Goal: Transaction & Acquisition: Purchase product/service

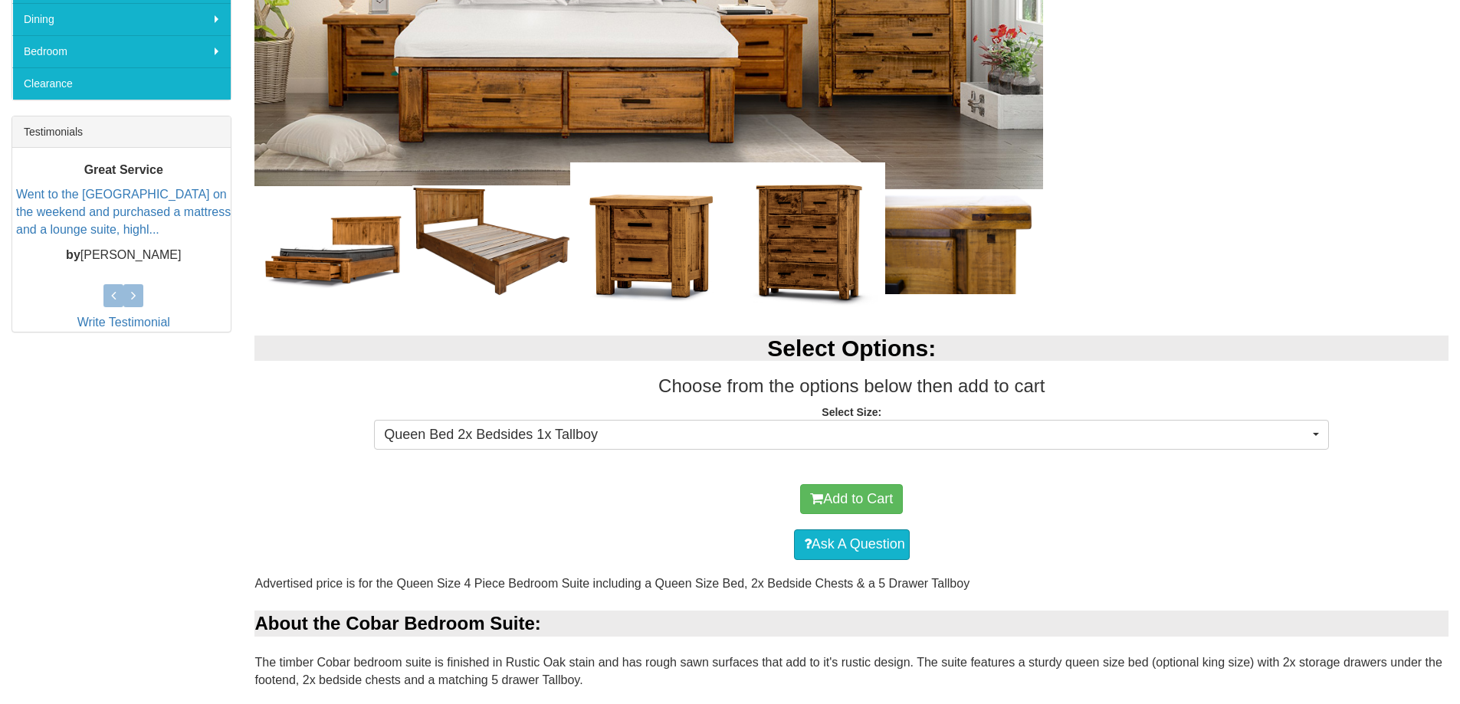
scroll to position [536, 0]
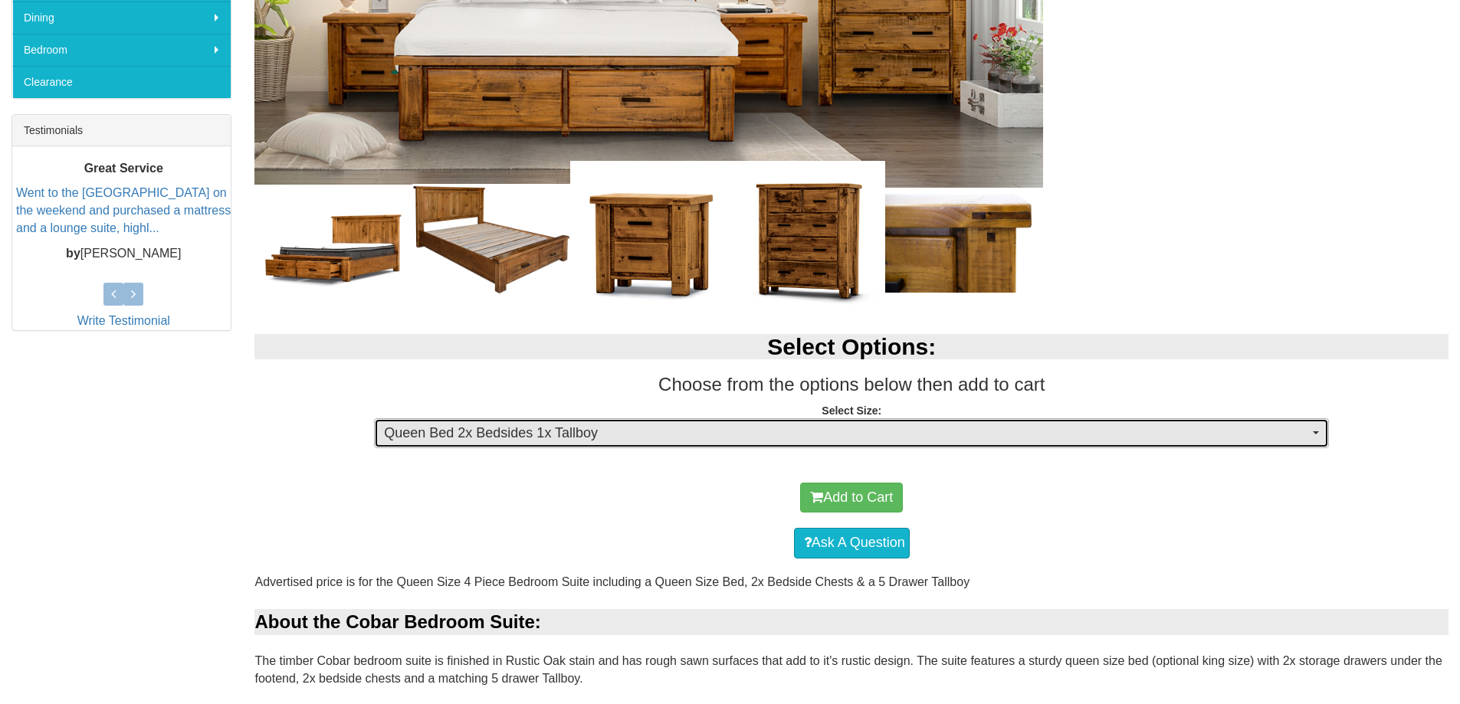
click at [1317, 432] on span "button" at bounding box center [1315, 432] width 6 height 3
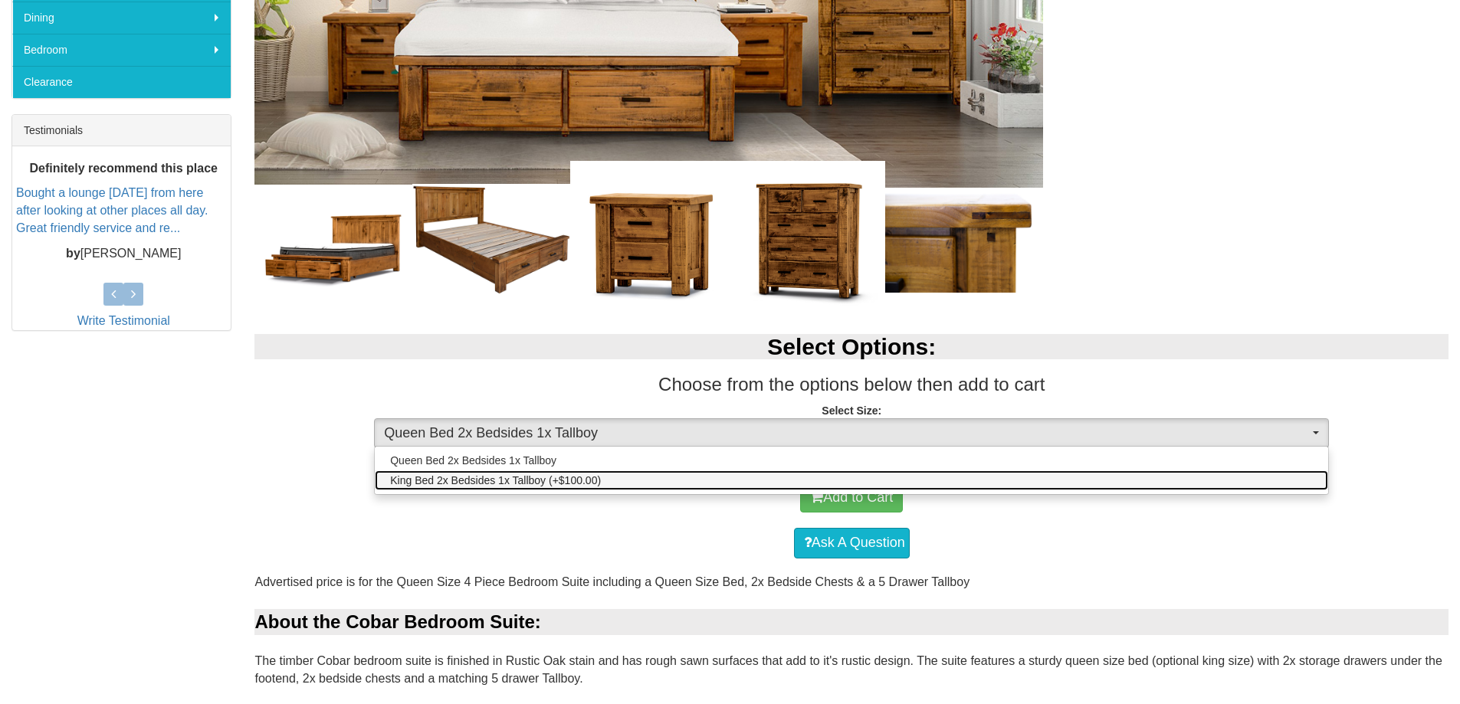
click at [588, 480] on span "King Bed 2x Bedsides 1x Tallboy (+$100.00)" at bounding box center [495, 480] width 211 height 15
select select "1933"
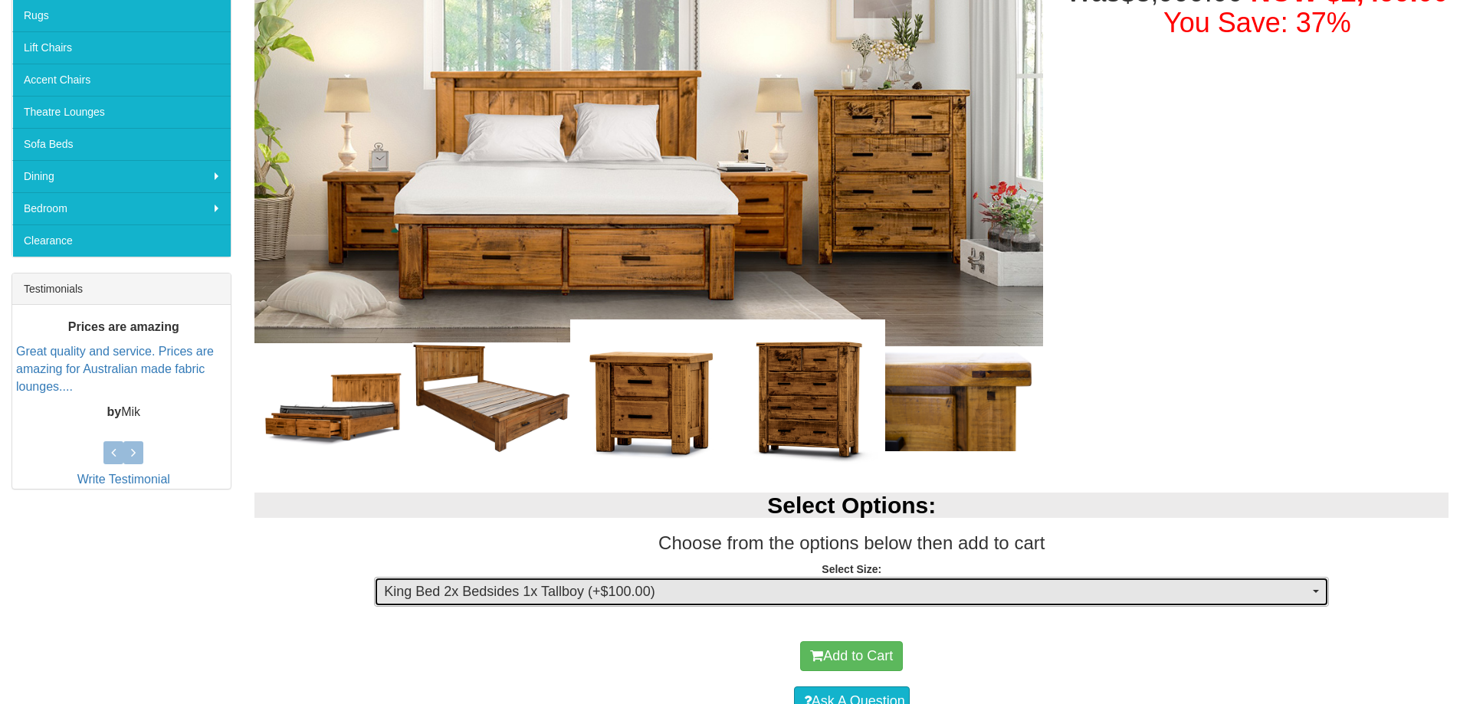
scroll to position [383, 0]
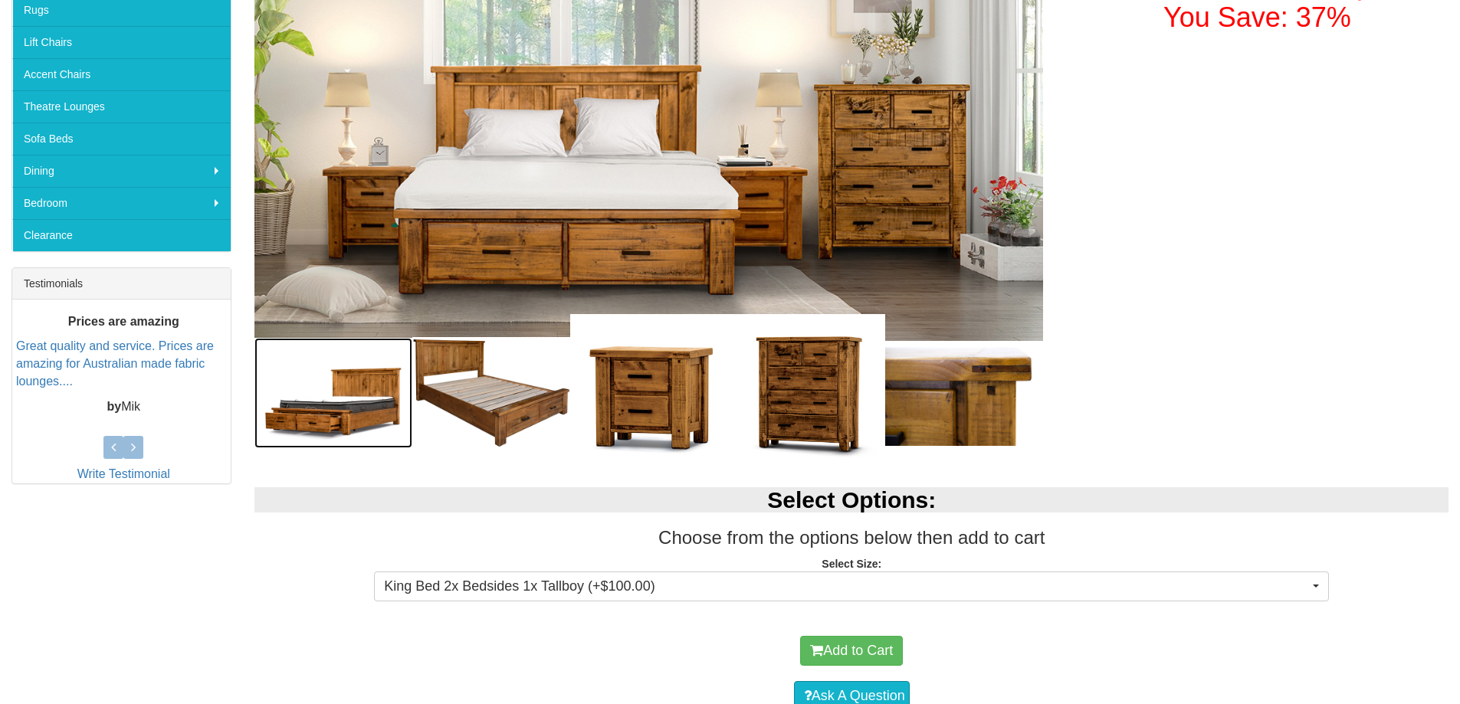
click at [333, 411] on img at bounding box center [333, 393] width 158 height 110
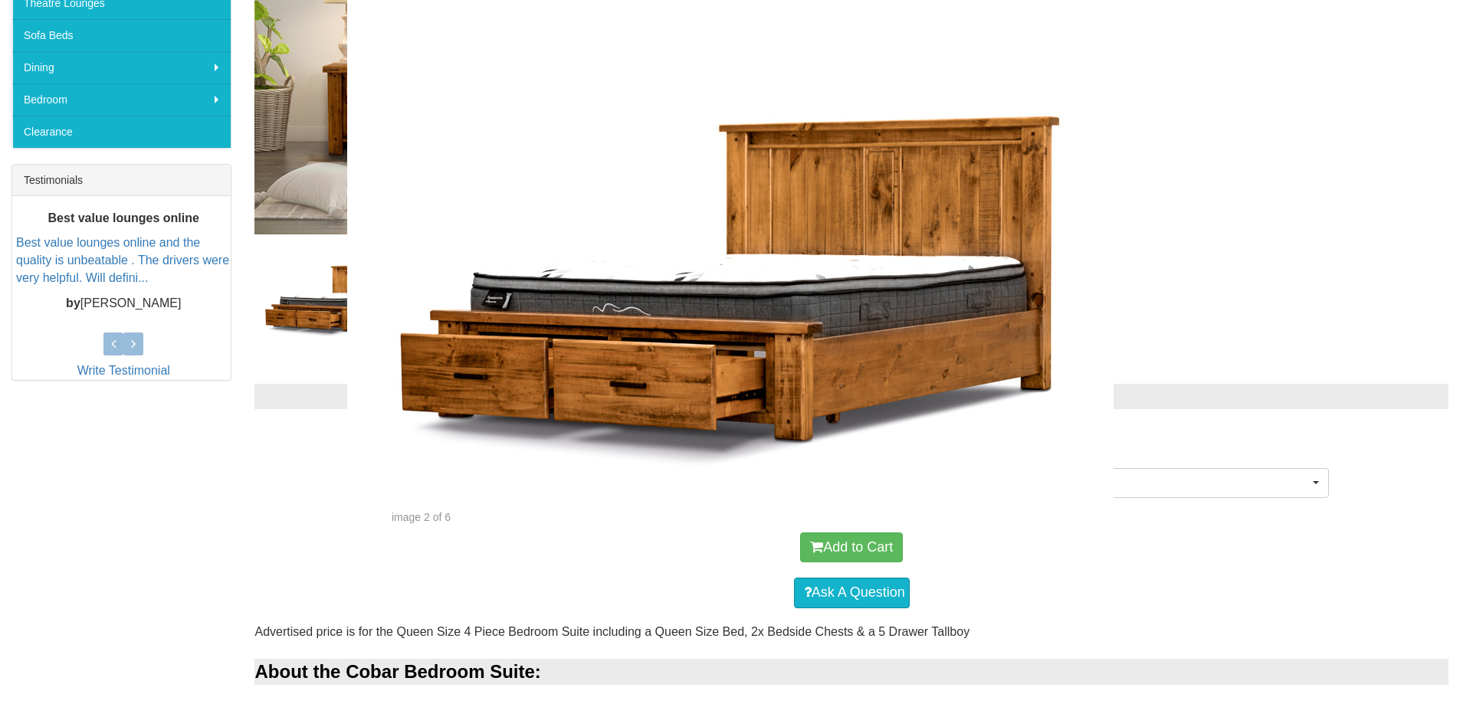
scroll to position [613, 0]
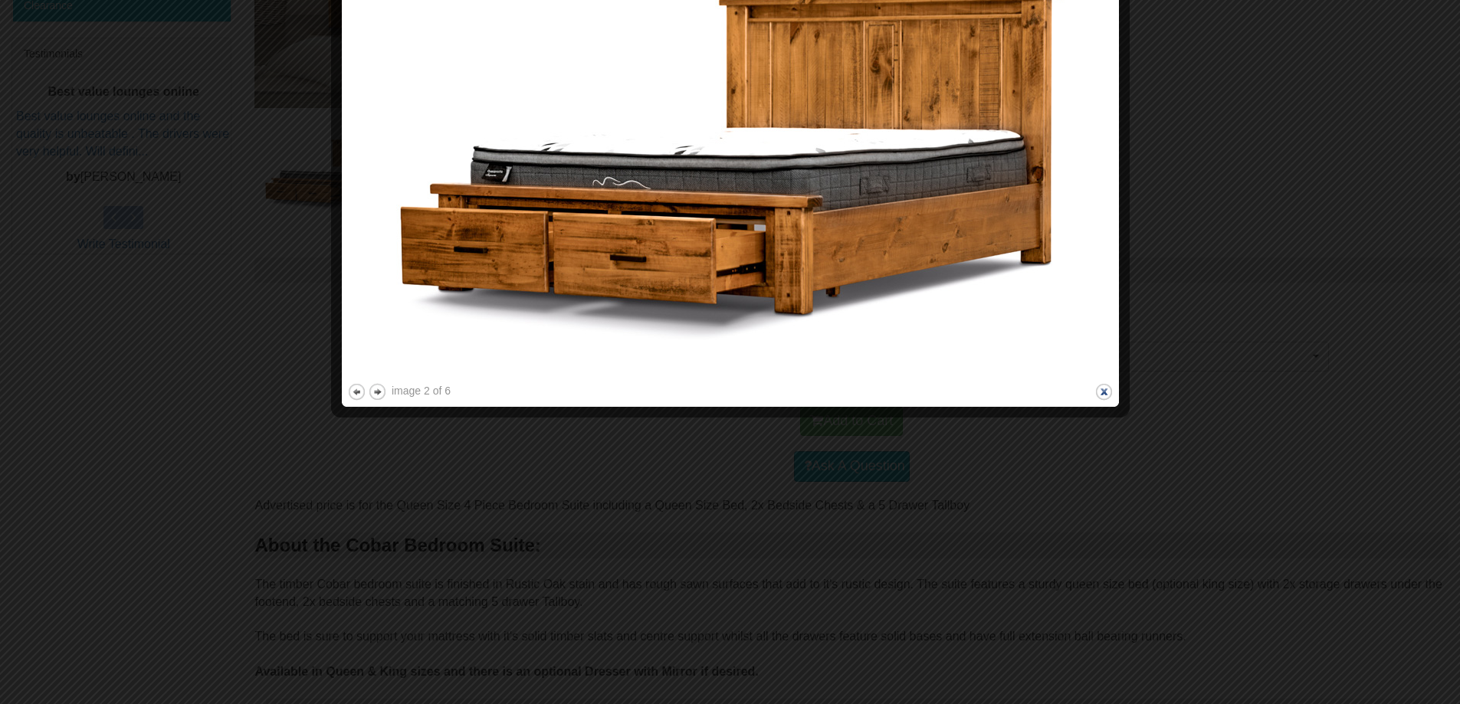
click at [1105, 393] on button "close" at bounding box center [1103, 391] width 19 height 19
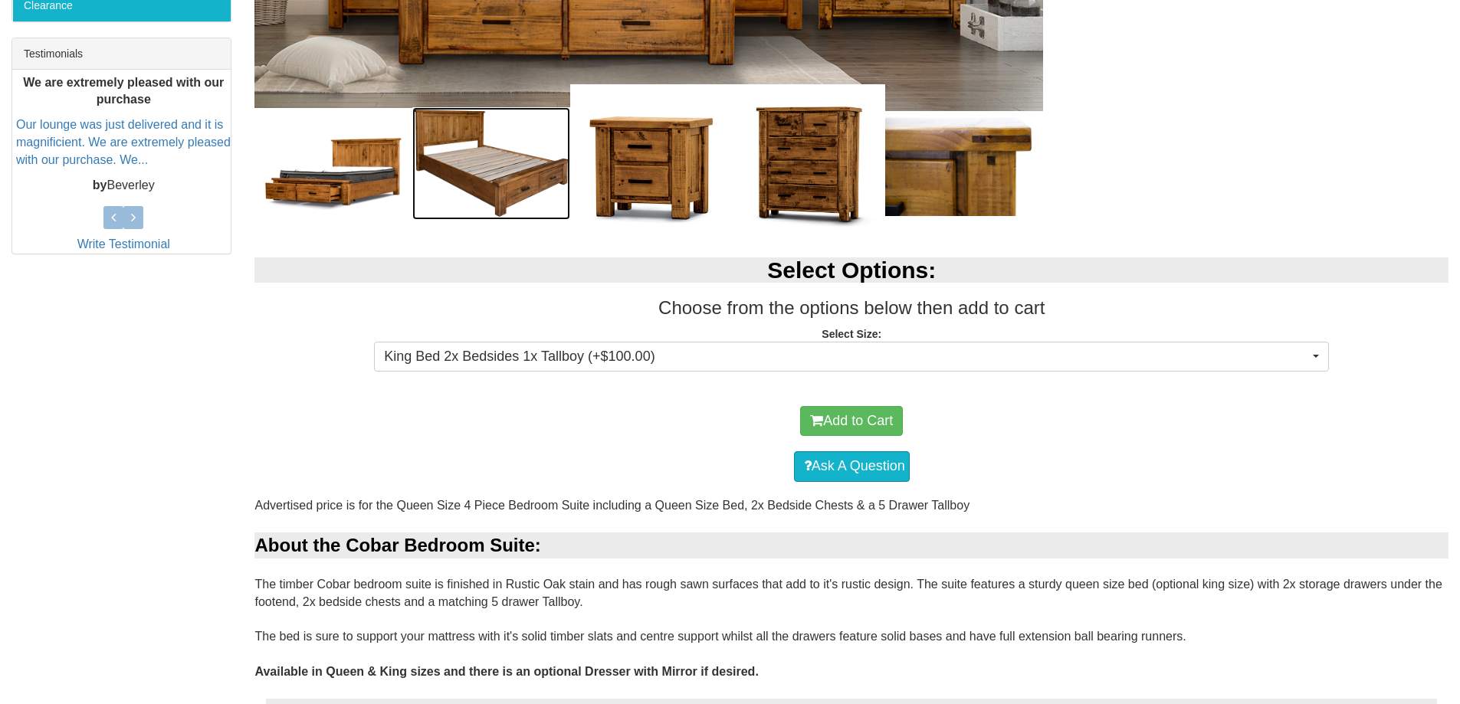
click at [485, 173] on img at bounding box center [491, 163] width 158 height 113
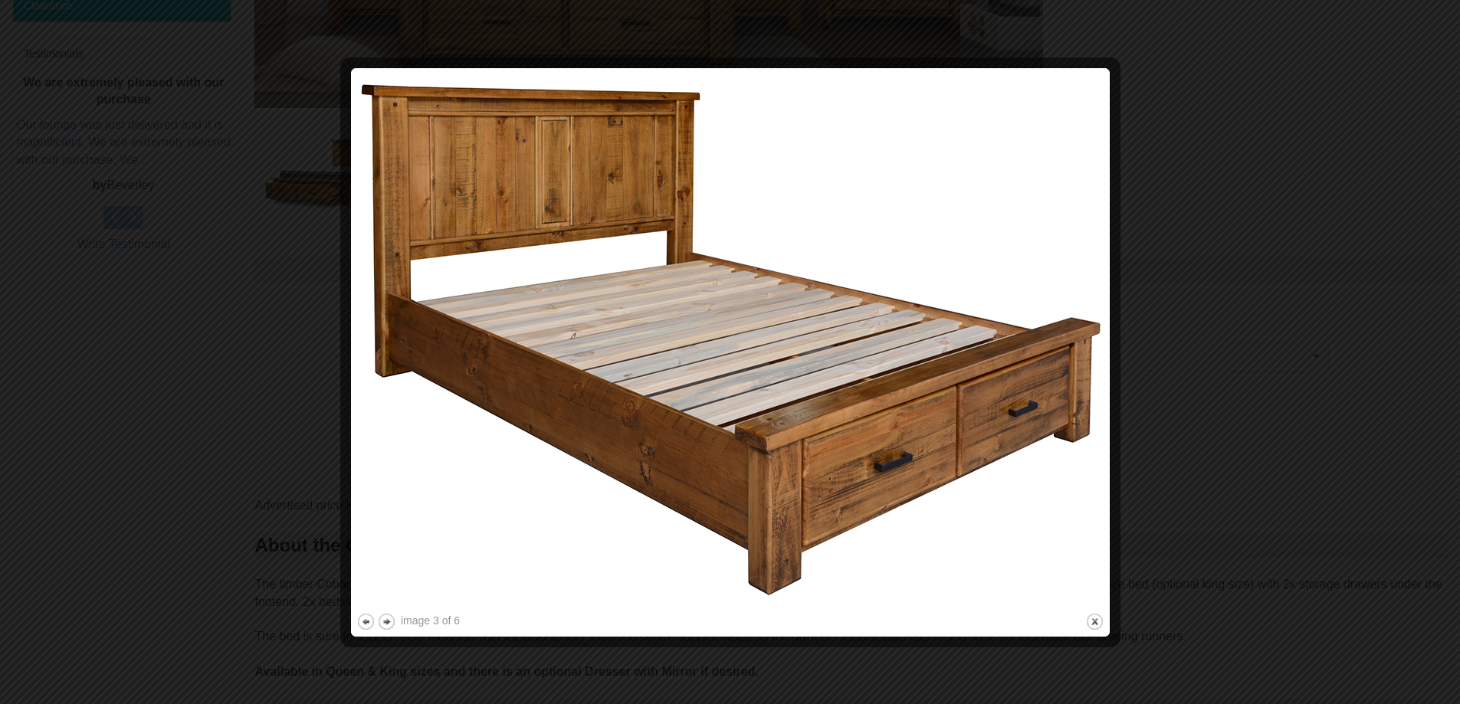
click at [958, 457] on img at bounding box center [730, 342] width 748 height 536
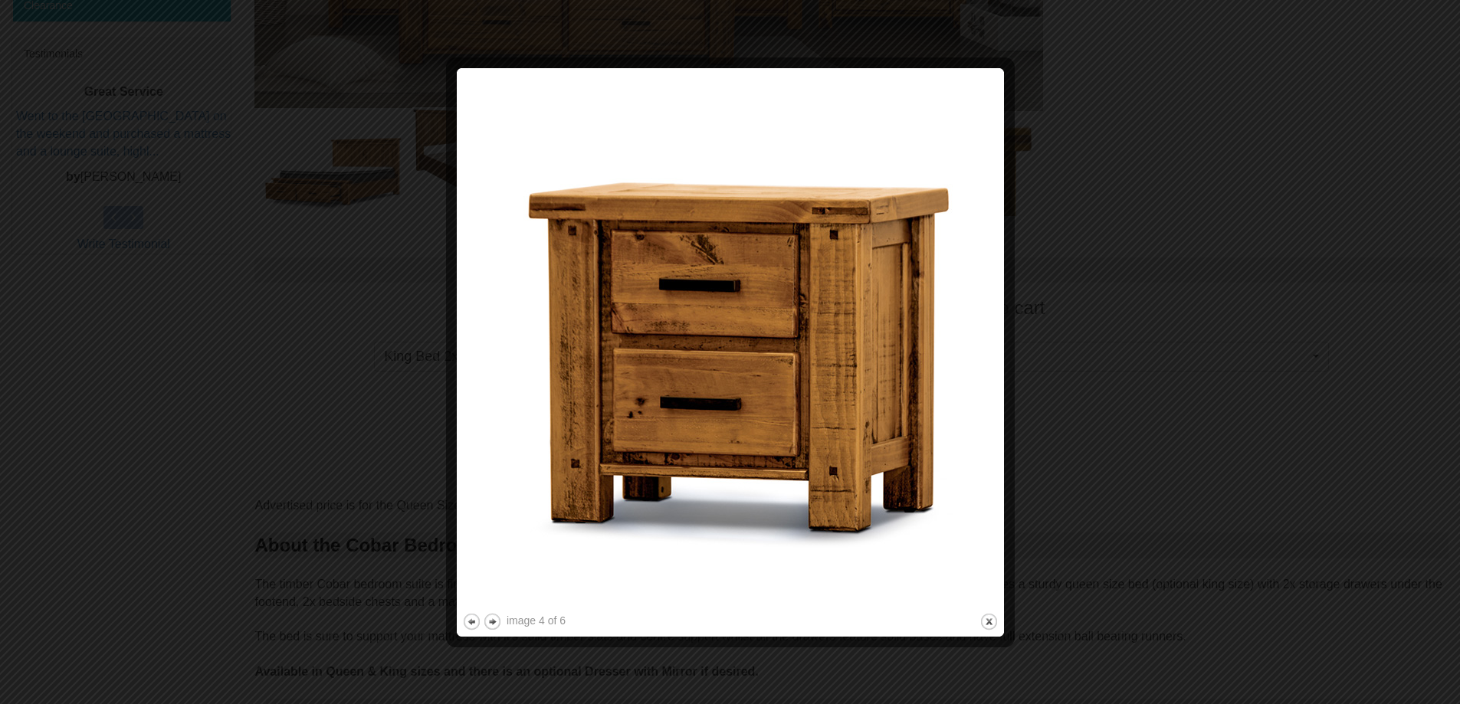
click at [958, 457] on img at bounding box center [730, 342] width 536 height 536
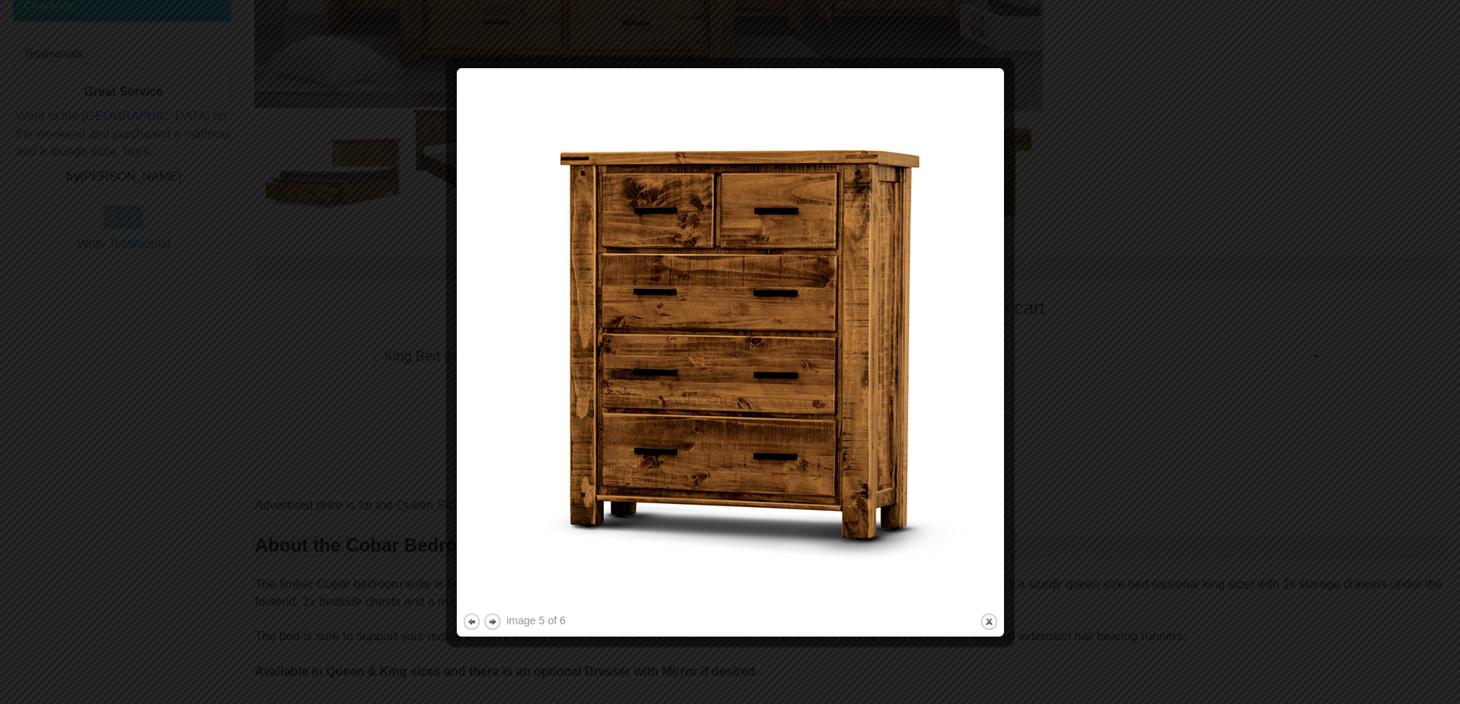
click at [958, 457] on img at bounding box center [730, 342] width 536 height 536
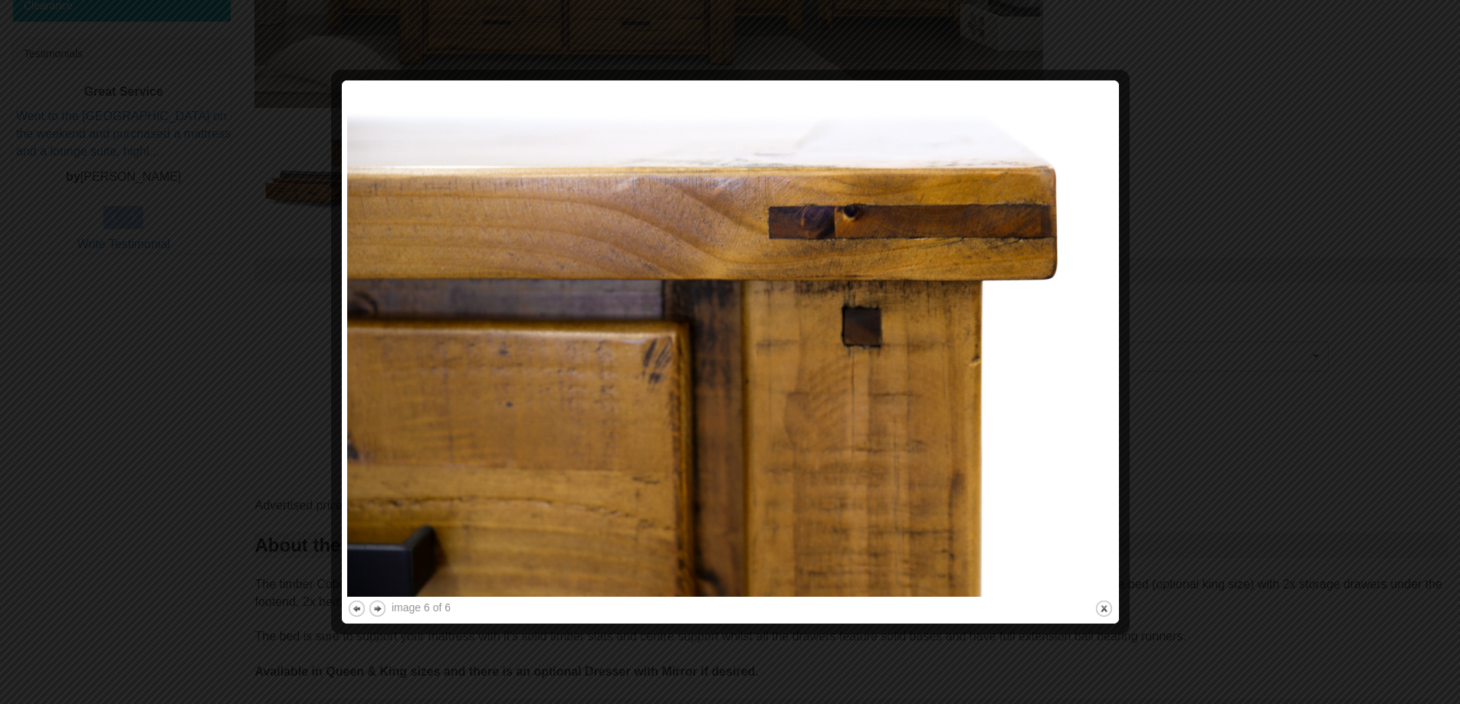
click at [958, 457] on img at bounding box center [730, 341] width 766 height 511
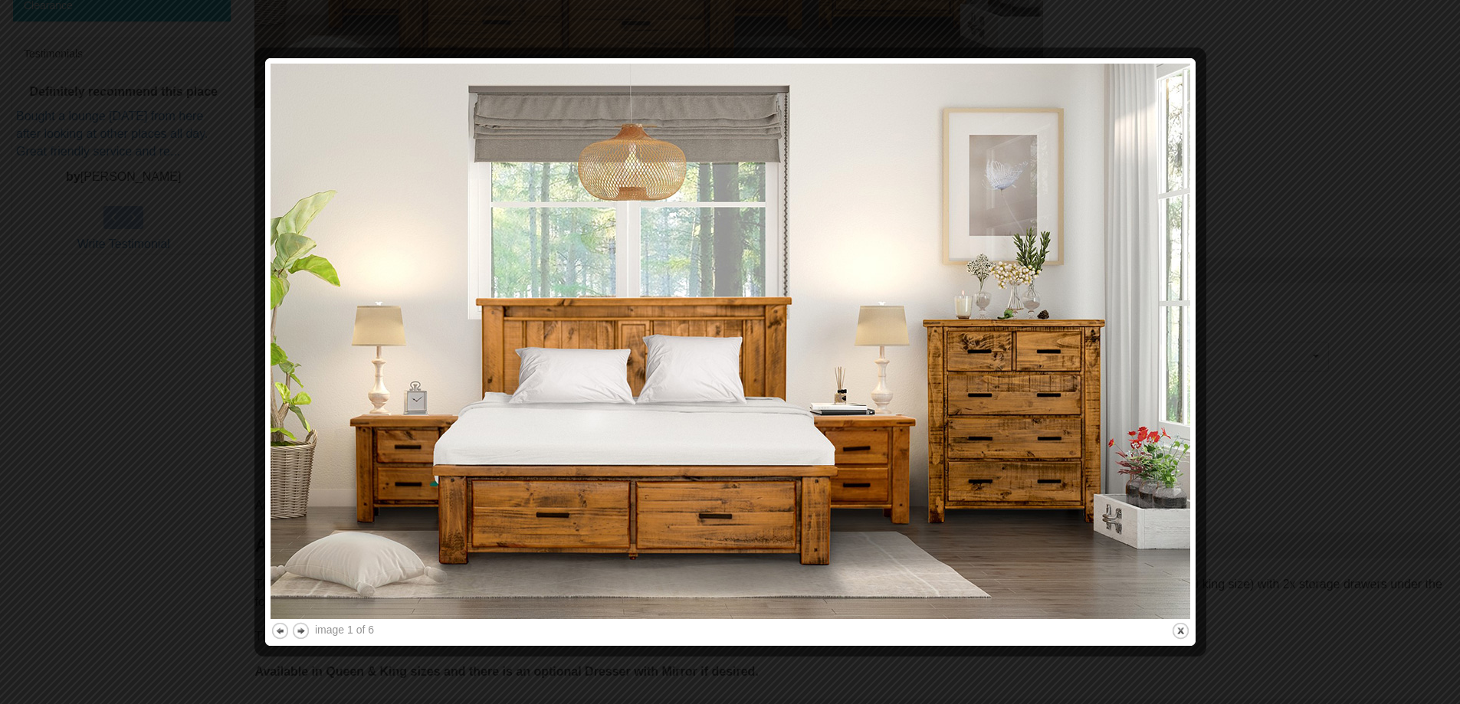
click at [873, 490] on img at bounding box center [729, 341] width 919 height 555
